Goal: Task Accomplishment & Management: Manage account settings

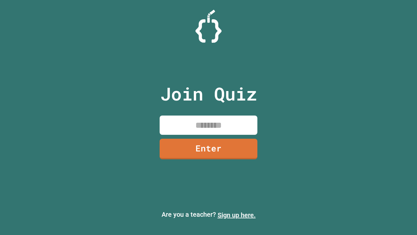
click at [237, 215] on link "Sign up here." at bounding box center [237, 215] width 38 height 8
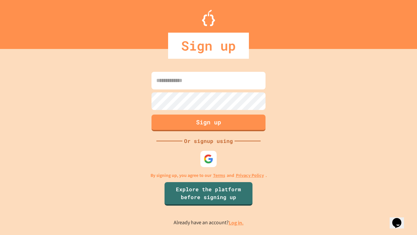
click at [237, 222] on link "Log in." at bounding box center [236, 222] width 15 height 7
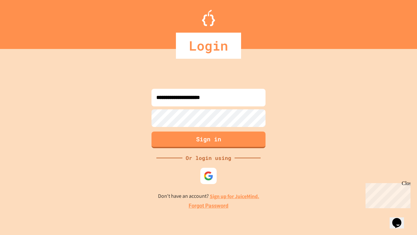
type input "**********"
